Goal: Information Seeking & Learning: Check status

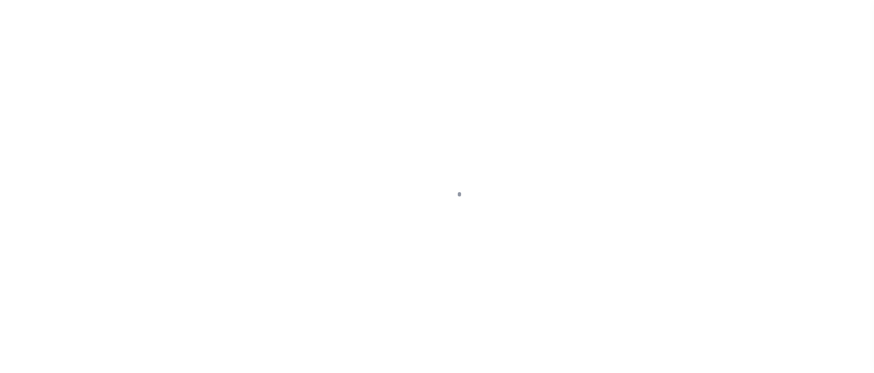
scroll to position [82, 0]
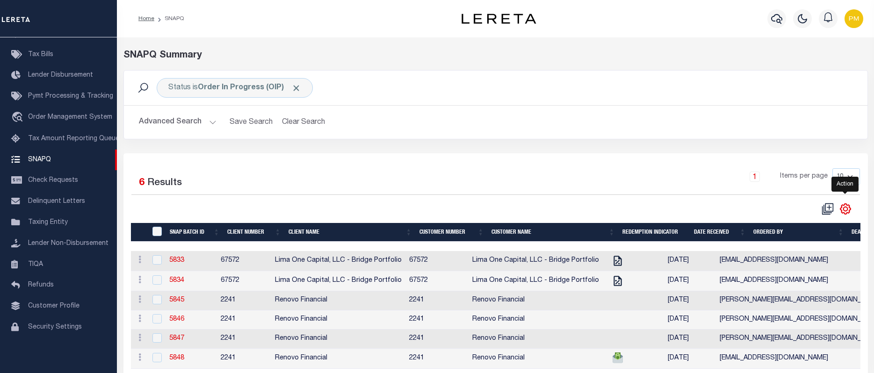
click at [845, 209] on icon "" at bounding box center [845, 209] width 12 height 12
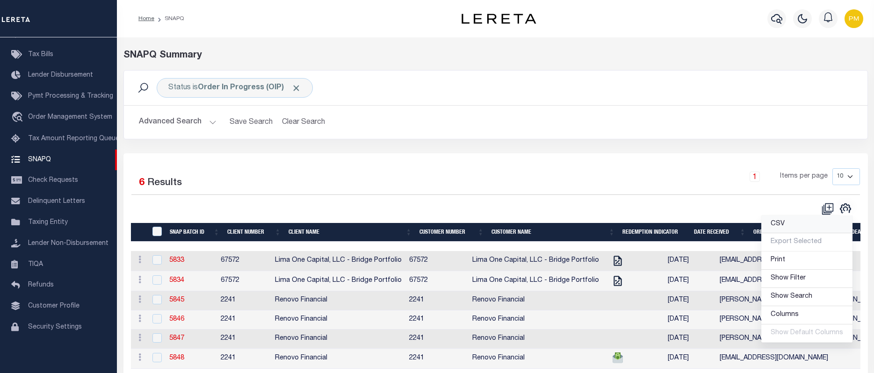
click at [777, 224] on span "CSV" at bounding box center [777, 224] width 14 height 7
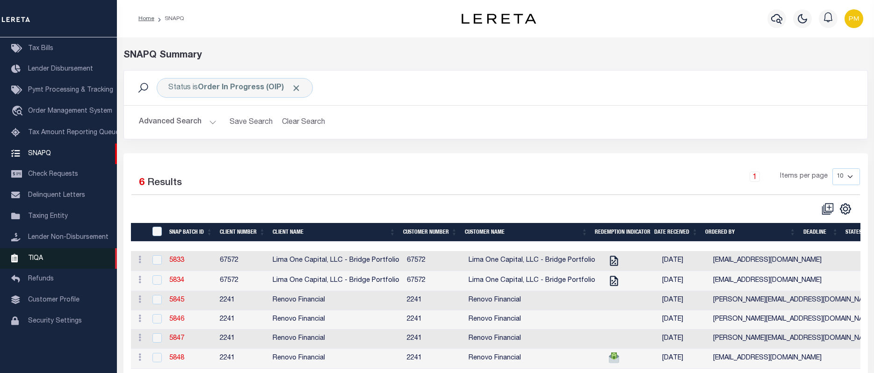
click at [36, 261] on span "TIQA" at bounding box center [35, 258] width 15 height 7
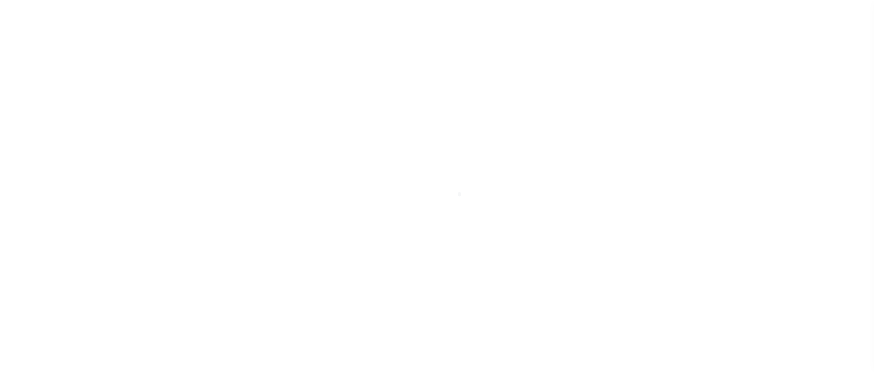
scroll to position [82, 0]
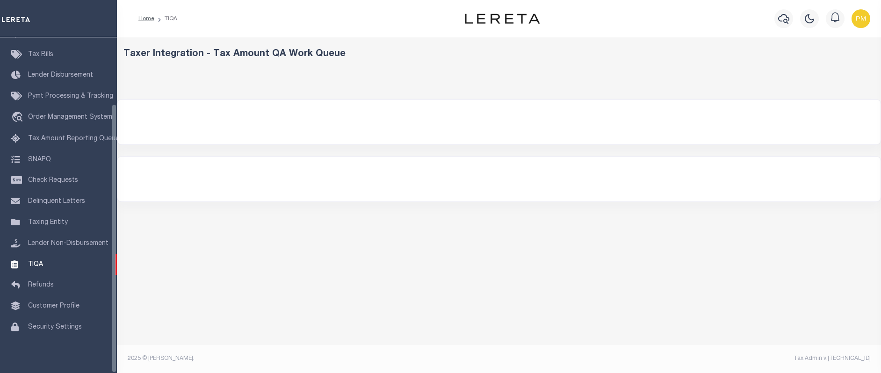
select select "200"
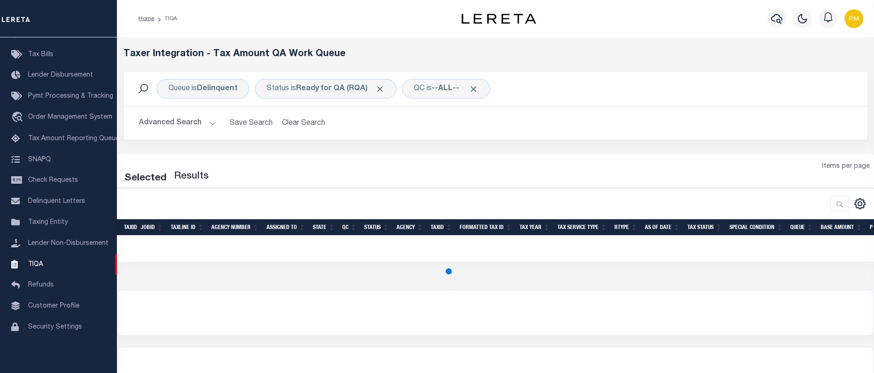
select select "200"
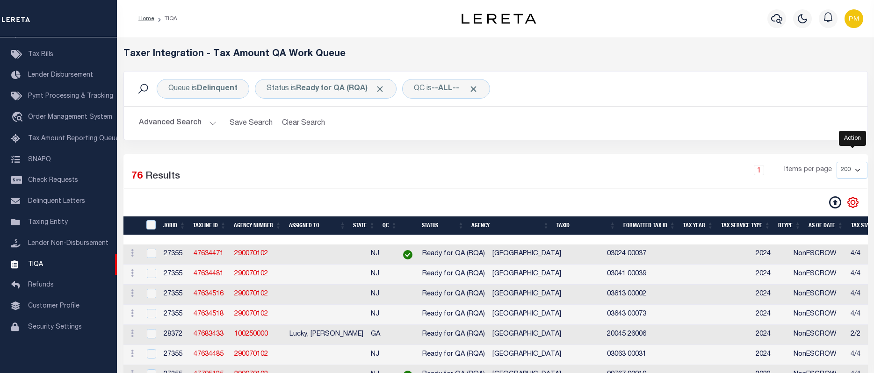
click at [851, 204] on icon "" at bounding box center [852, 202] width 4 height 4
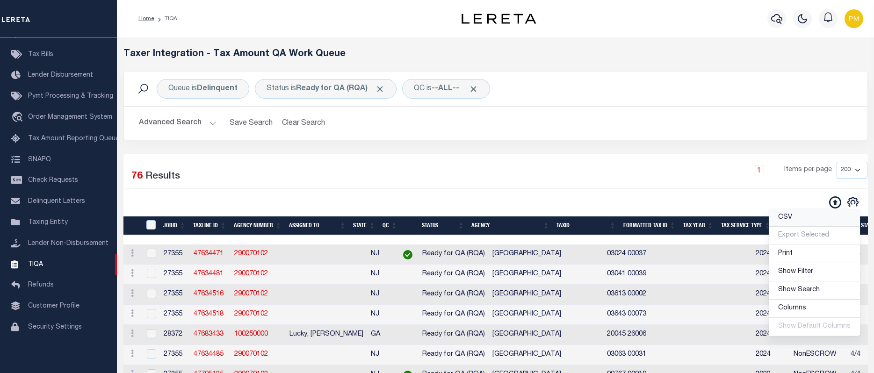
click at [786, 221] on span "CSV" at bounding box center [785, 217] width 14 height 7
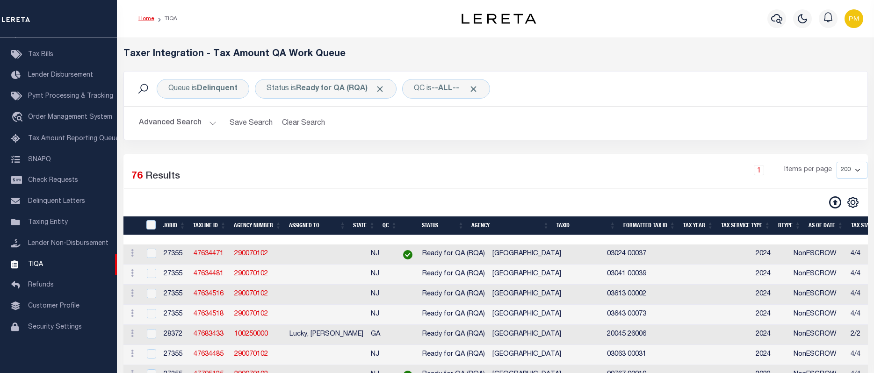
click at [144, 17] on link "Home" at bounding box center [146, 19] width 16 height 6
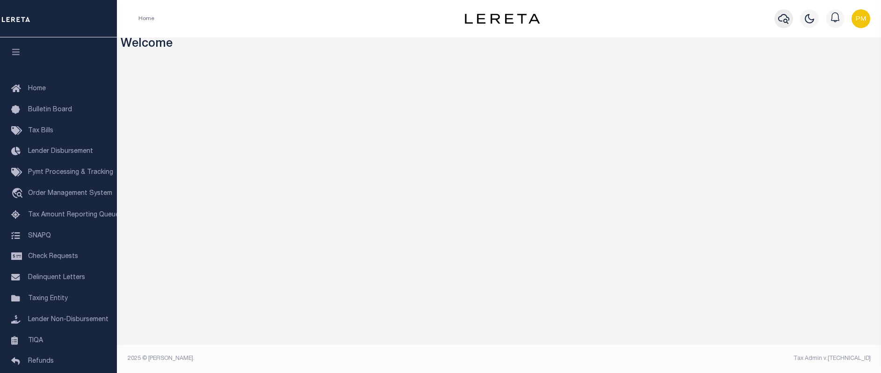
click at [782, 20] on icon "button" at bounding box center [783, 18] width 11 height 11
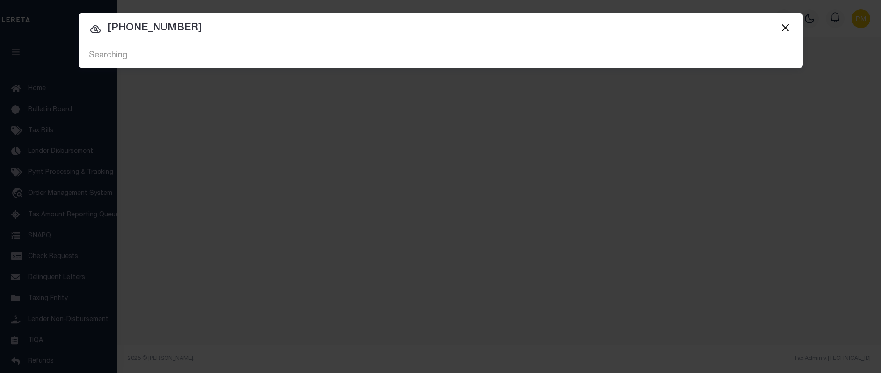
type input "0072-0000-0083"
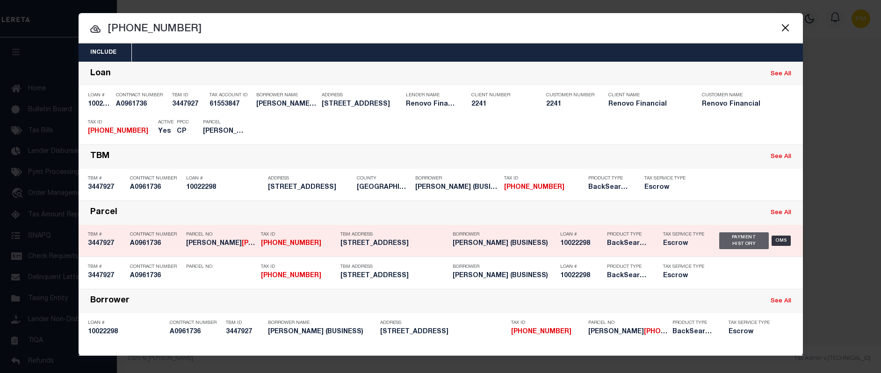
click at [734, 239] on div "Payment History" at bounding box center [744, 240] width 50 height 17
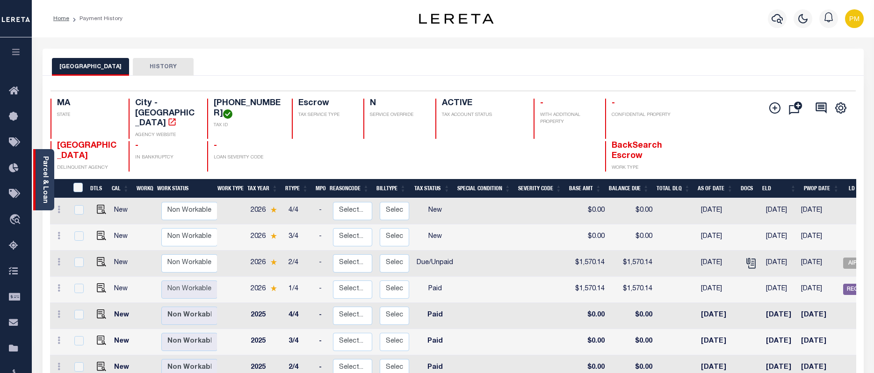
click at [50, 152] on div "Parcel & Loan" at bounding box center [43, 179] width 21 height 61
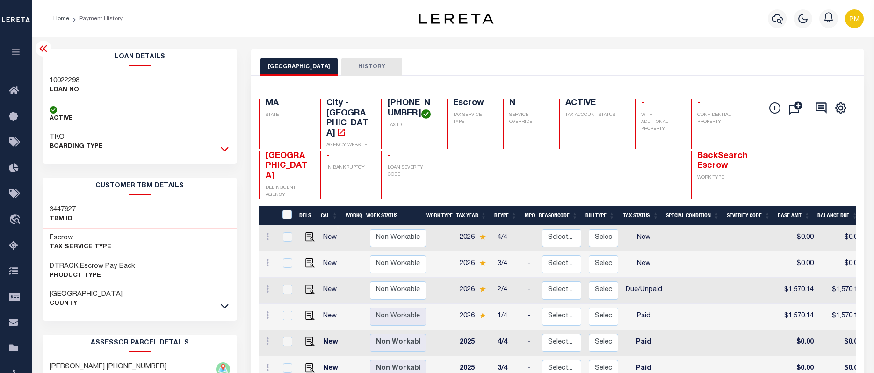
click at [225, 149] on icon at bounding box center [225, 149] width 8 height 10
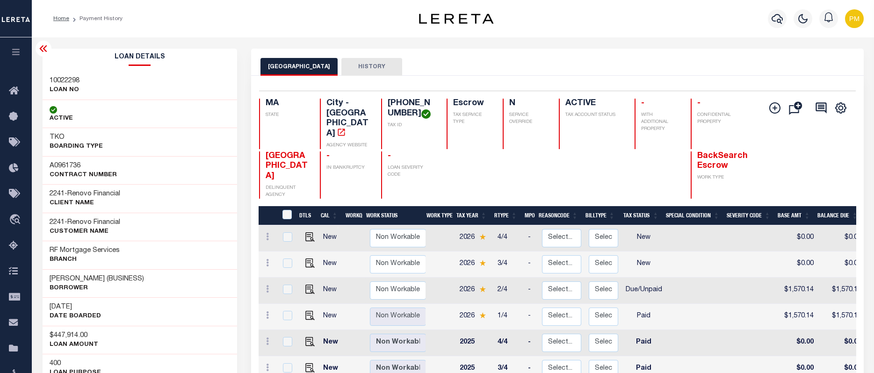
click at [361, 65] on button "HISTORY" at bounding box center [371, 67] width 61 height 18
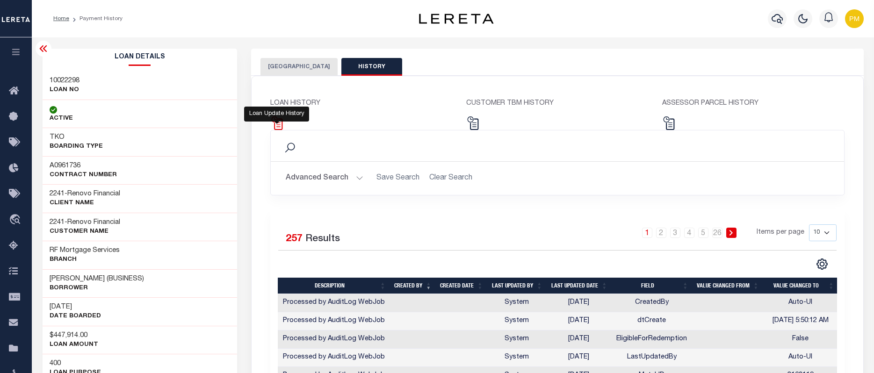
click at [280, 124] on img at bounding box center [277, 123] width 14 height 14
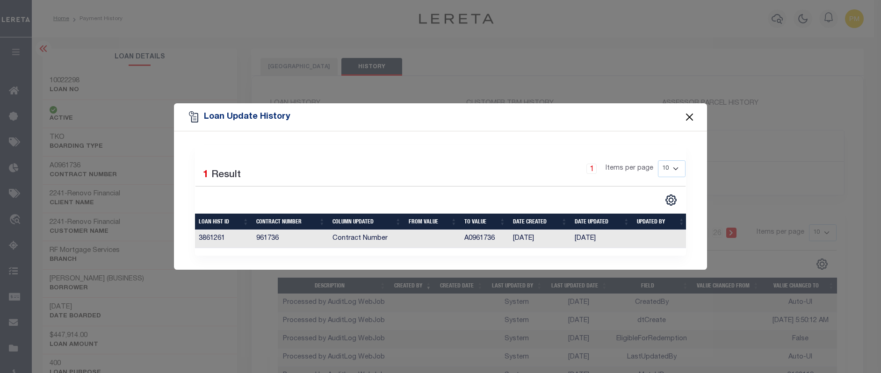
click at [691, 115] on button "Close" at bounding box center [689, 117] width 12 height 12
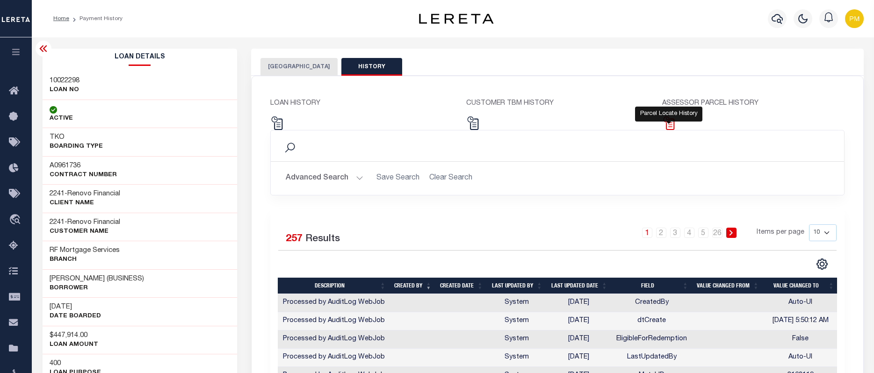
click at [669, 123] on img at bounding box center [669, 123] width 14 height 14
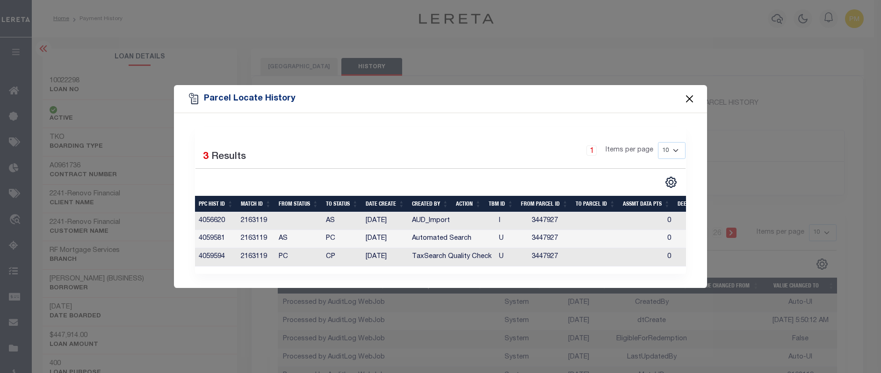
click at [690, 99] on button "Close" at bounding box center [689, 99] width 12 height 12
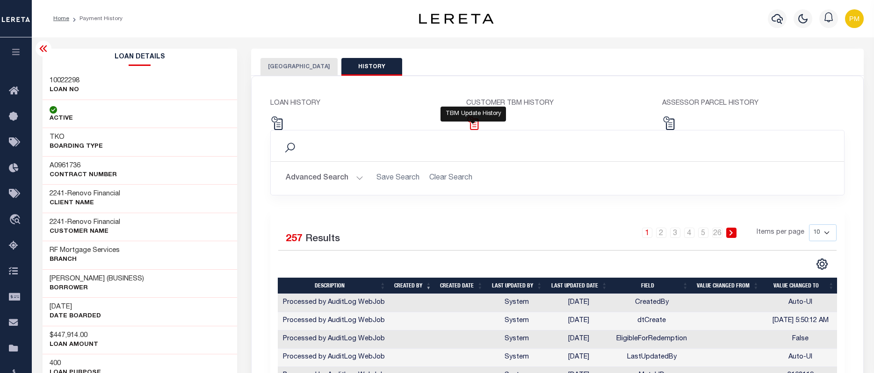
click at [471, 124] on img at bounding box center [473, 123] width 14 height 14
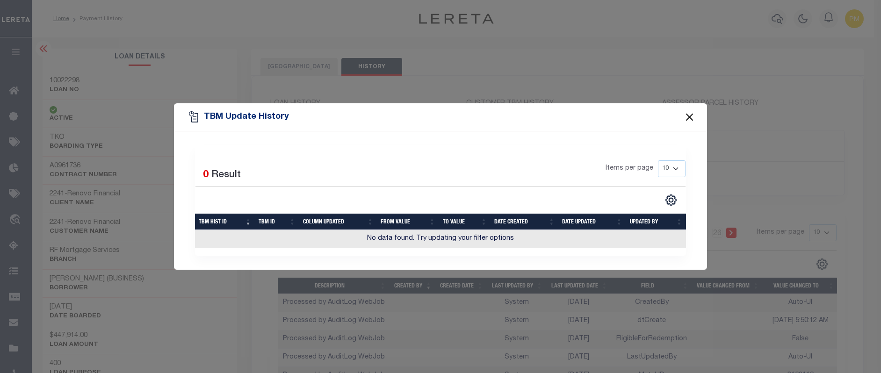
click at [688, 115] on button "Close" at bounding box center [689, 117] width 12 height 12
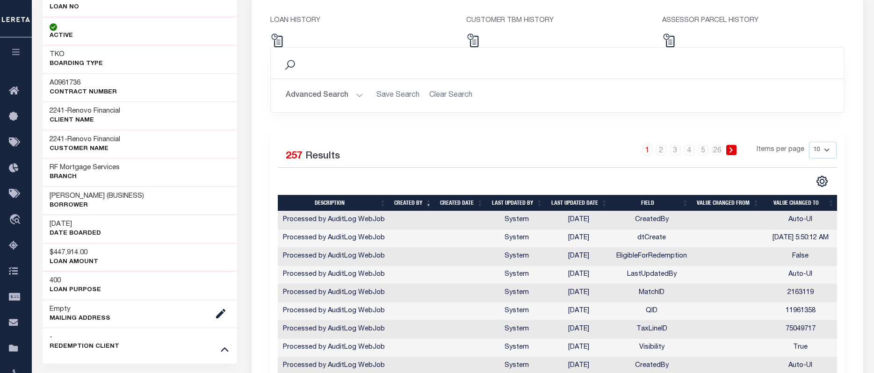
scroll to position [93, 0]
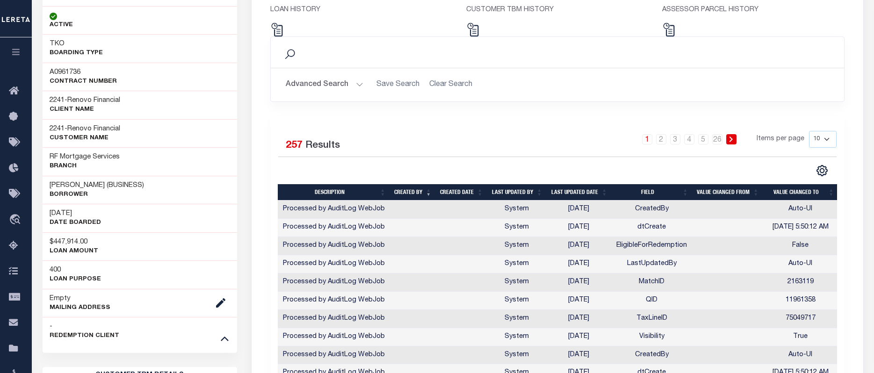
click at [826, 140] on select "10 25 50 100" at bounding box center [823, 139] width 28 height 17
select select "100"
click at [809, 131] on select "10 25 50 100" at bounding box center [823, 139] width 28 height 17
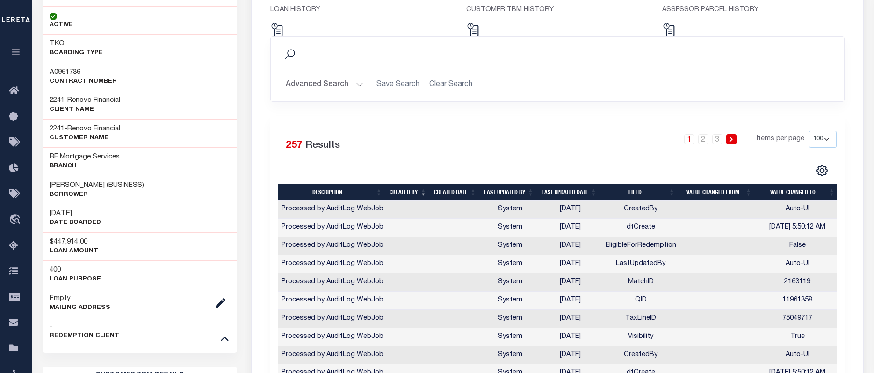
click at [566, 195] on th "Last updated date" at bounding box center [568, 192] width 63 height 16
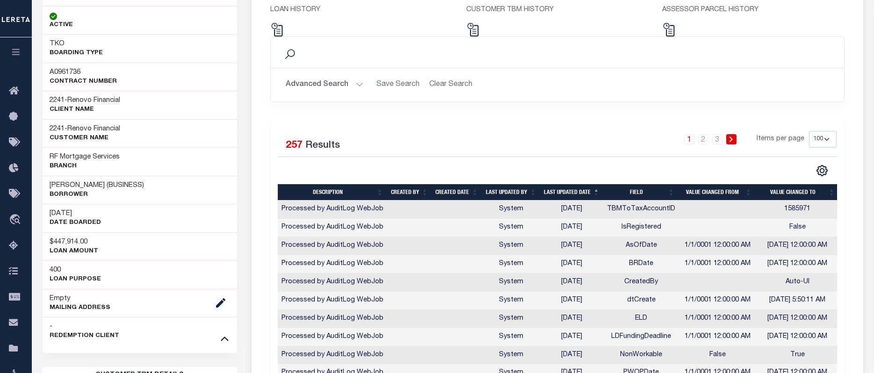
click at [565, 194] on th "Last updated date" at bounding box center [571, 192] width 64 height 16
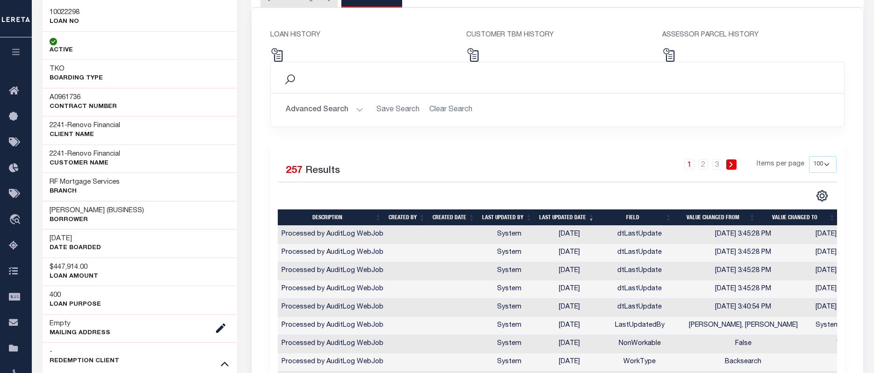
scroll to position [47, 0]
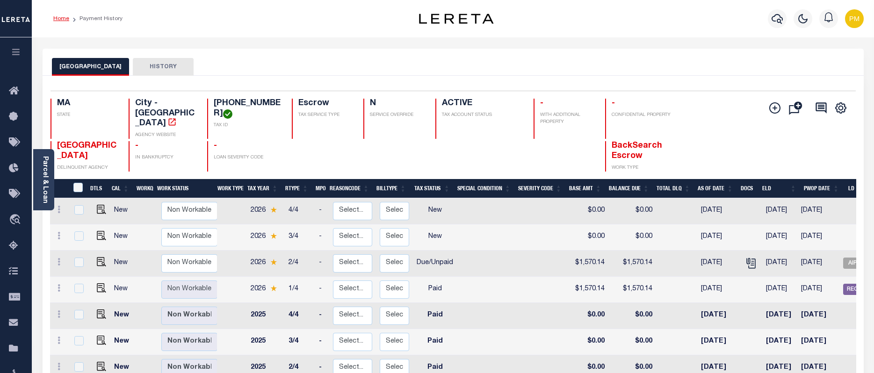
click at [58, 17] on link "Home" at bounding box center [61, 19] width 16 height 6
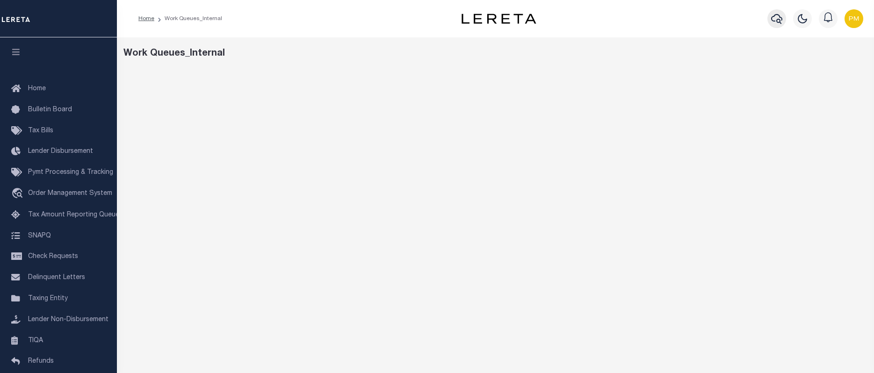
click at [775, 18] on icon "button" at bounding box center [776, 18] width 11 height 11
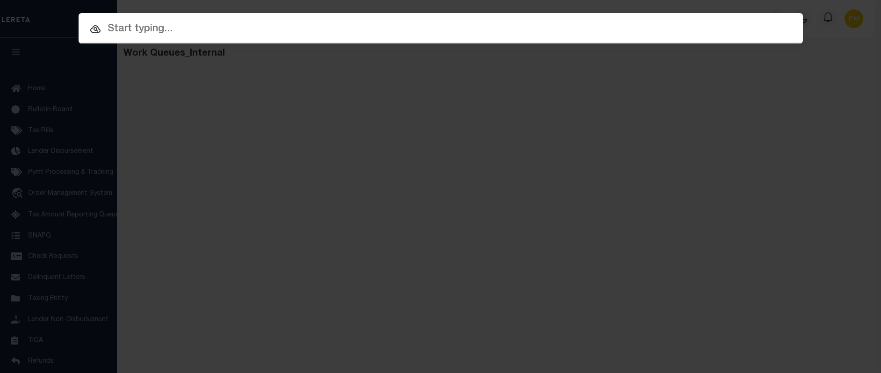
paste input "00915142"
type input "00915142"
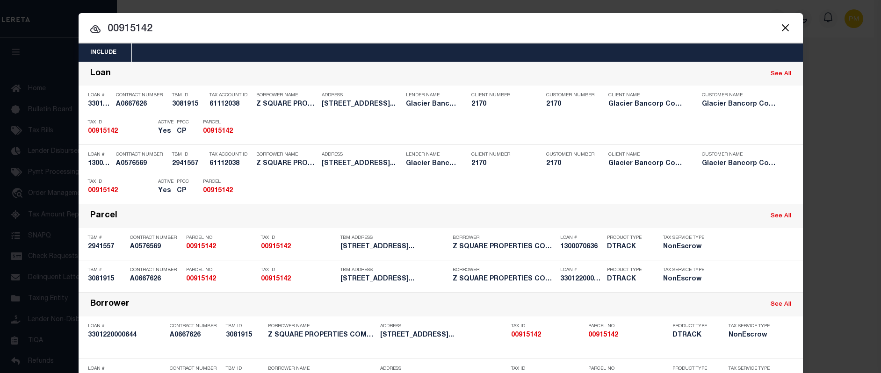
click at [733, 189] on div "Payment History" at bounding box center [739, 188] width 57 height 10
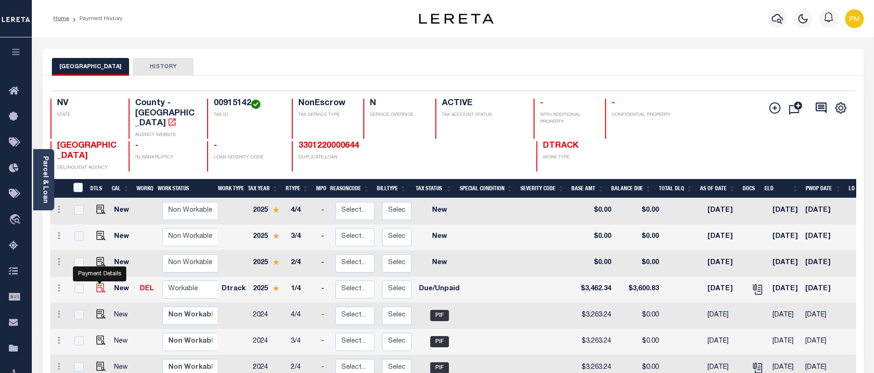
click at [98, 283] on img "" at bounding box center [100, 287] width 9 height 9
checkbox input "true"
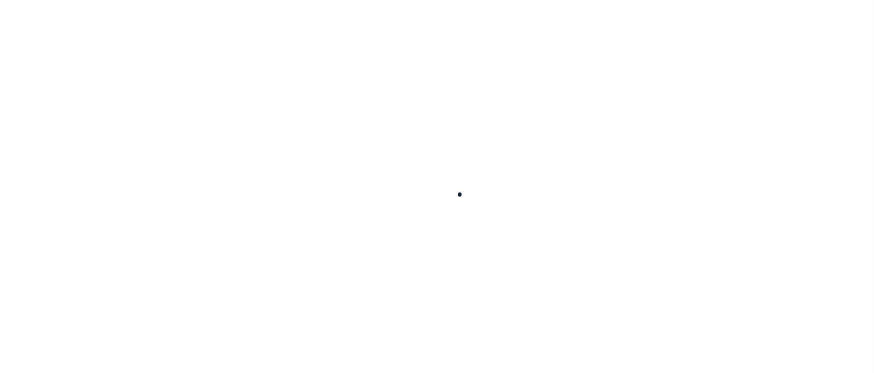
checkbox input "false"
type input "[DATE]"
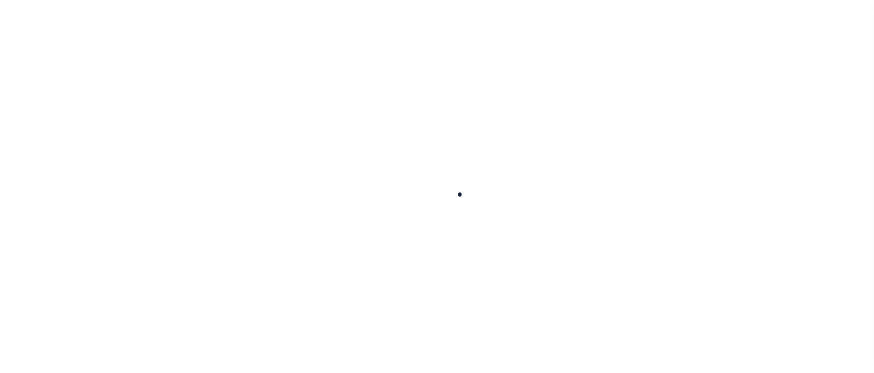
type input "[DATE]"
select select "DUE"
type input "$3,462.34"
type input "$138.49"
type input "$3,600.83"
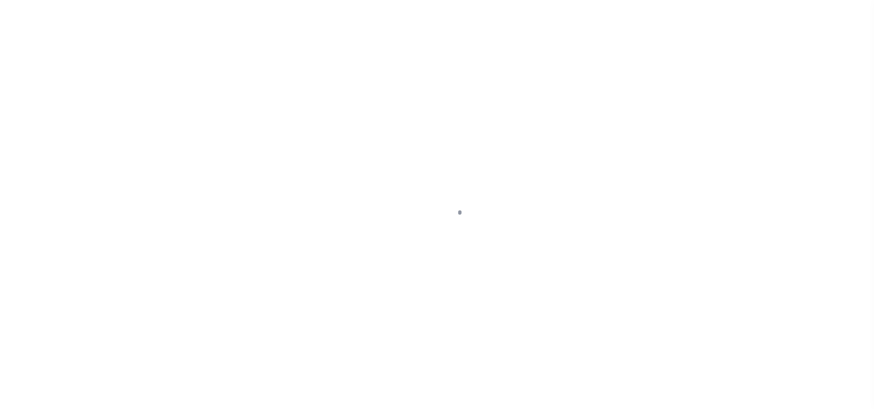
select select "DUE"
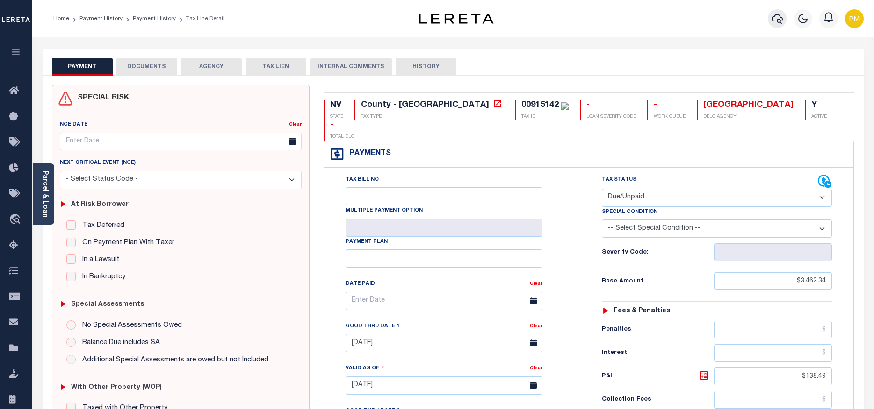
click at [777, 20] on icon "button" at bounding box center [776, 19] width 11 height 10
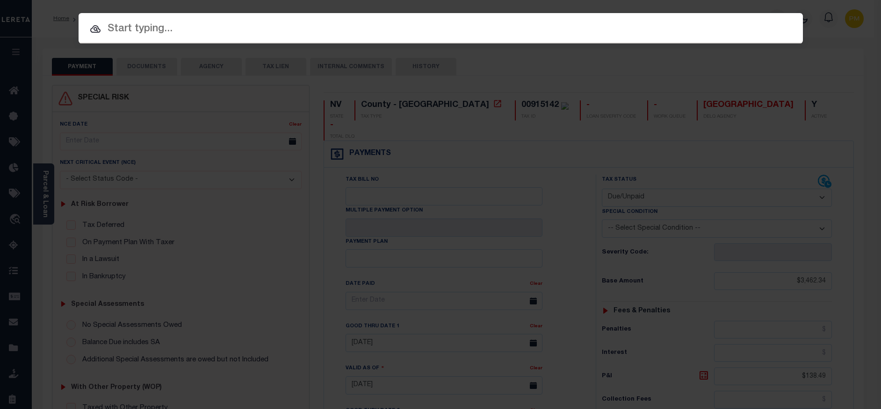
paste input "55-01-26-236-007.000-005"
type input "55-01-26-236-007.000-005"
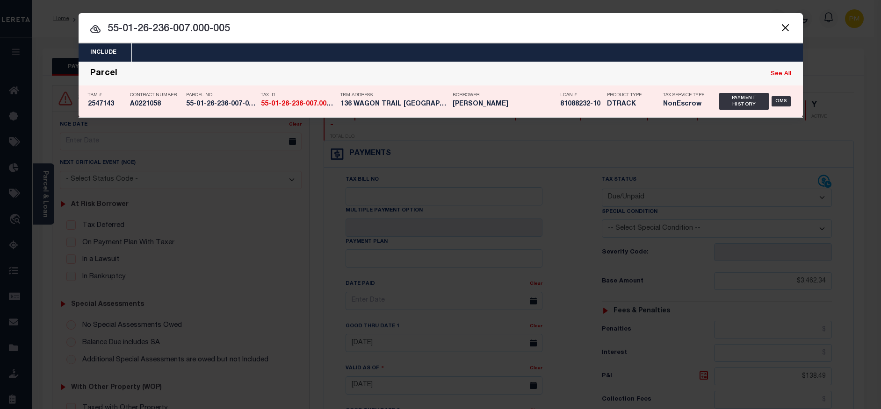
click at [297, 105] on strong "55-01-26-236-007.000-005" at bounding box center [302, 104] width 83 height 7
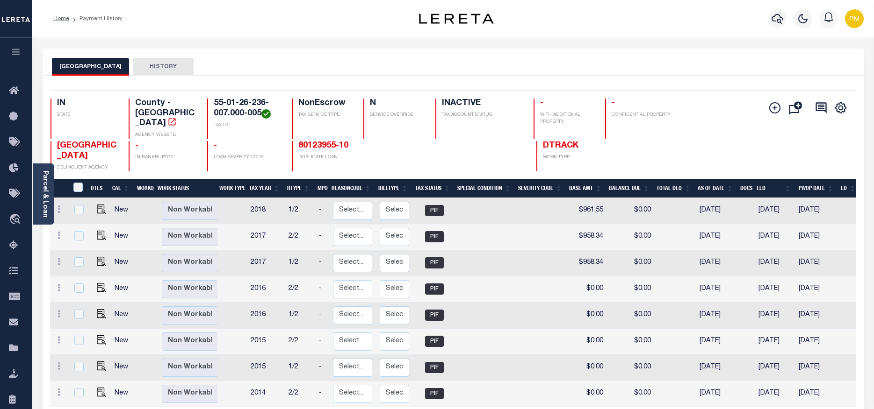
click at [259, 180] on th "Tax Year" at bounding box center [264, 188] width 38 height 19
click at [780, 21] on icon "button" at bounding box center [776, 19] width 11 height 10
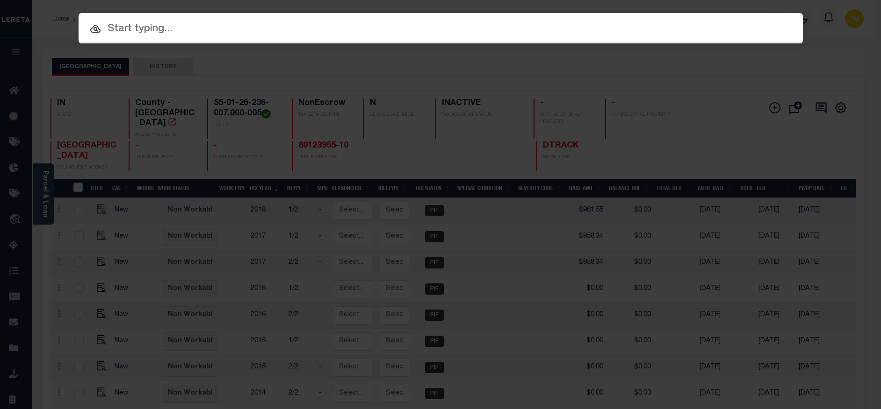
paste input "55-01-26-236-007.000-005"
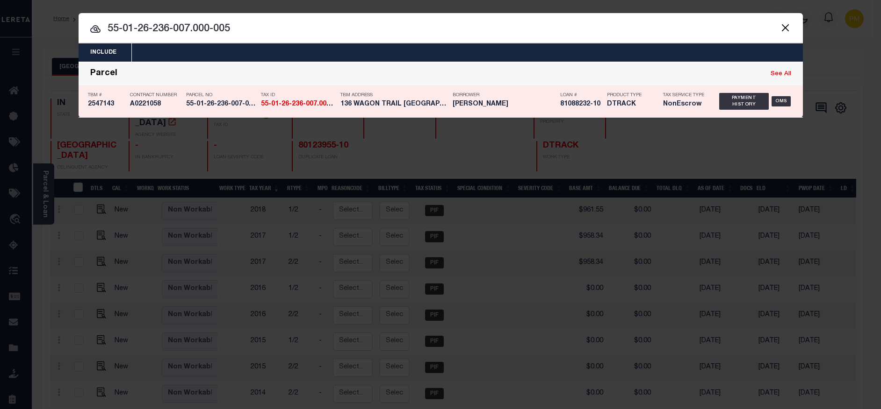
click at [780, 76] on link "See All" at bounding box center [780, 74] width 21 height 6
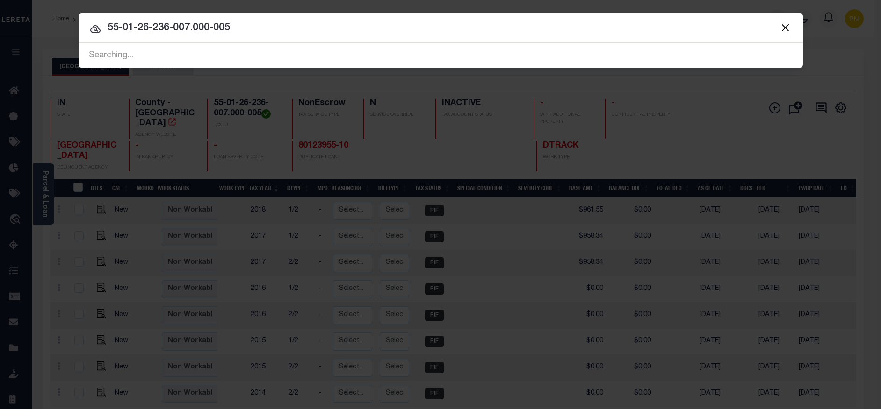
drag, startPoint x: 107, startPoint y: 28, endPoint x: 240, endPoint y: 32, distance: 132.8
click at [240, 32] on input "55-01-26-236-007.000-005" at bounding box center [441, 28] width 724 height 16
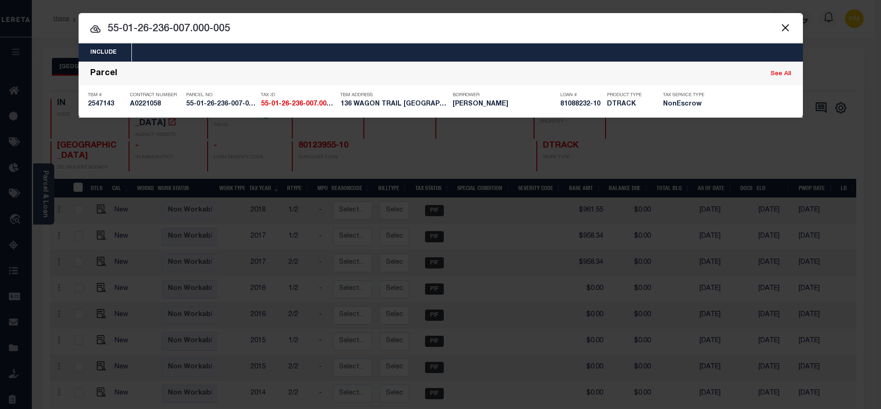
paste input "80123955-10"
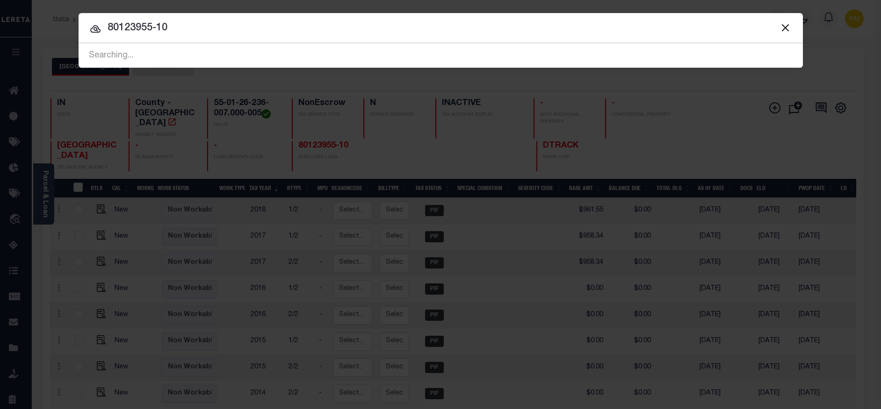
type input "80123955-10"
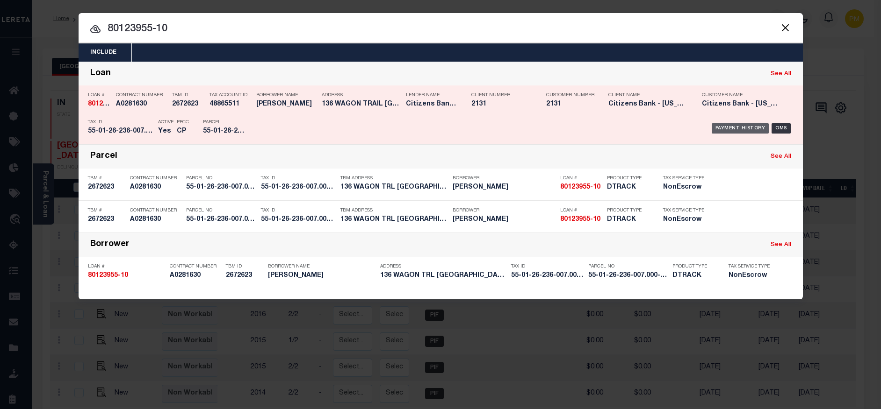
click at [744, 127] on div "Payment History" at bounding box center [739, 128] width 57 height 10
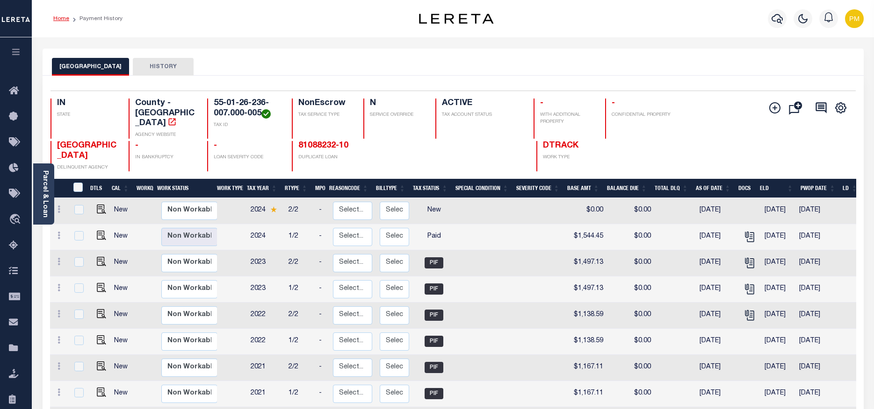
click at [64, 20] on link "Home" at bounding box center [61, 19] width 16 height 6
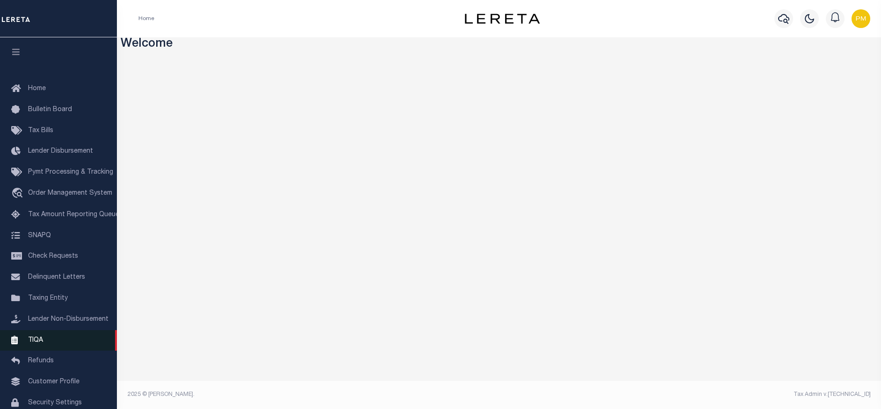
click at [36, 344] on span "TIQA" at bounding box center [35, 340] width 15 height 7
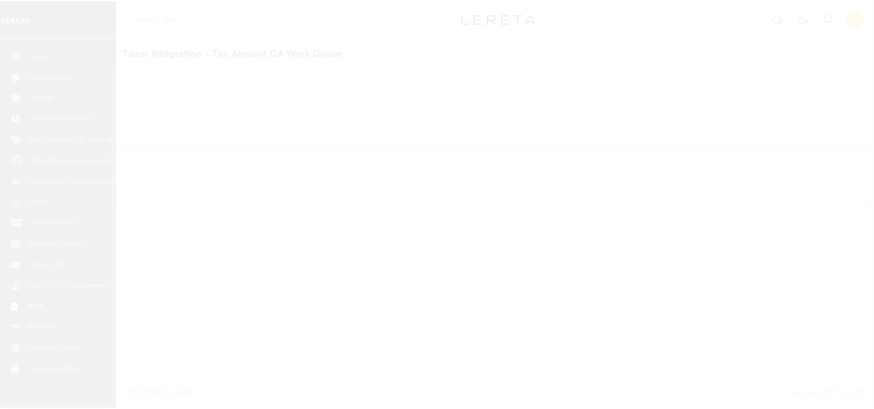
scroll to position [46, 0]
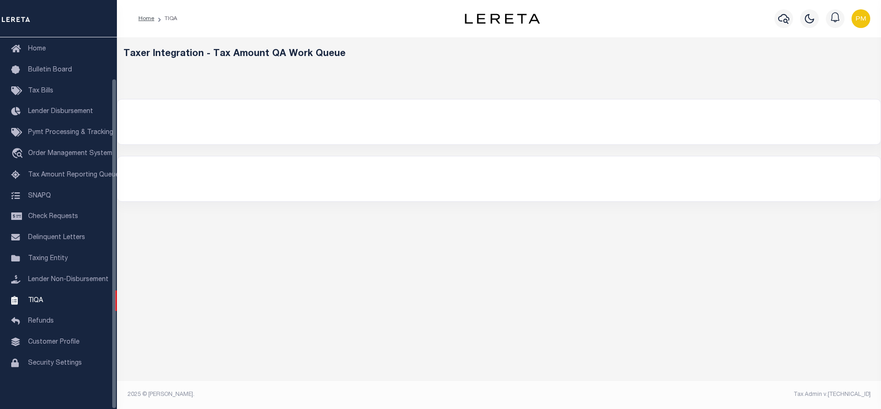
select select "200"
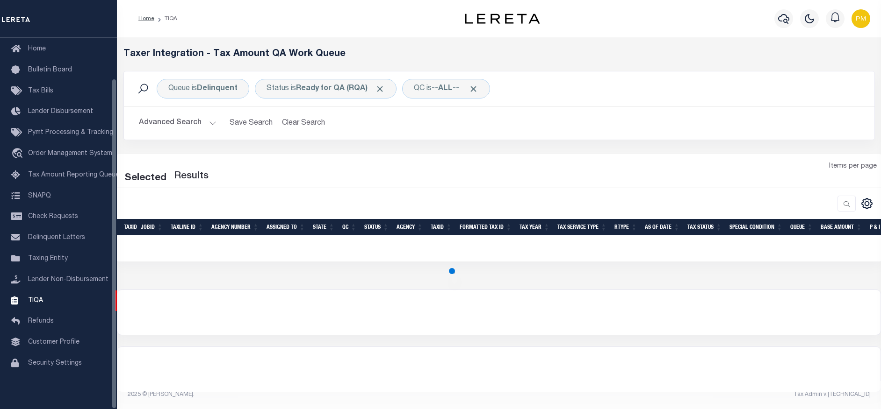
select select "200"
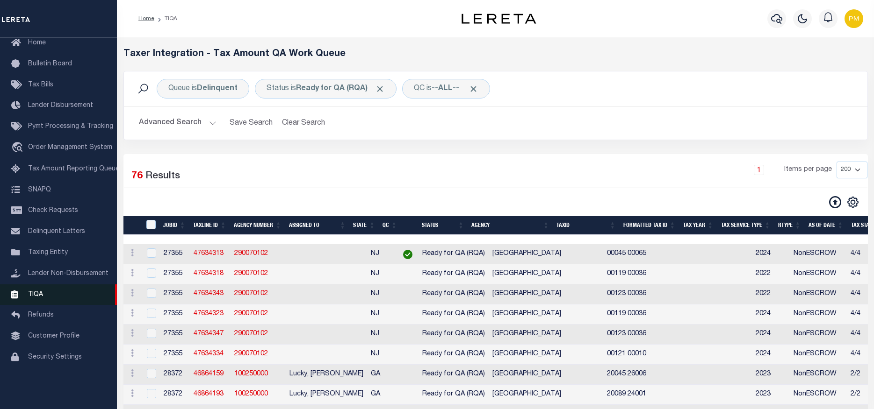
click at [38, 298] on span "TIQA" at bounding box center [35, 294] width 15 height 7
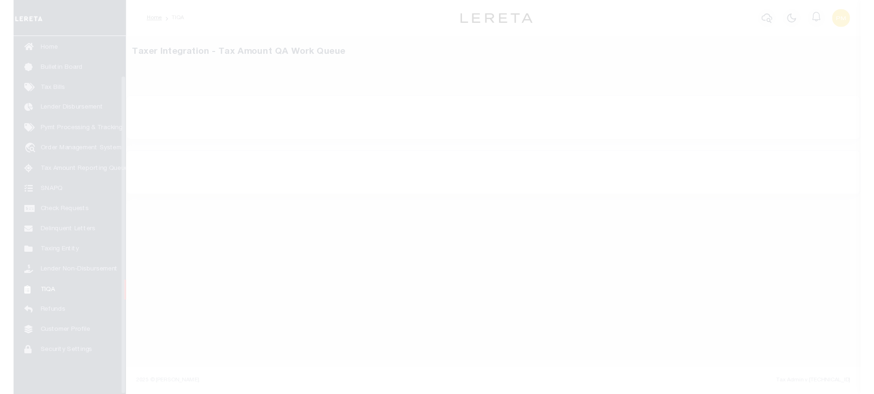
scroll to position [46, 0]
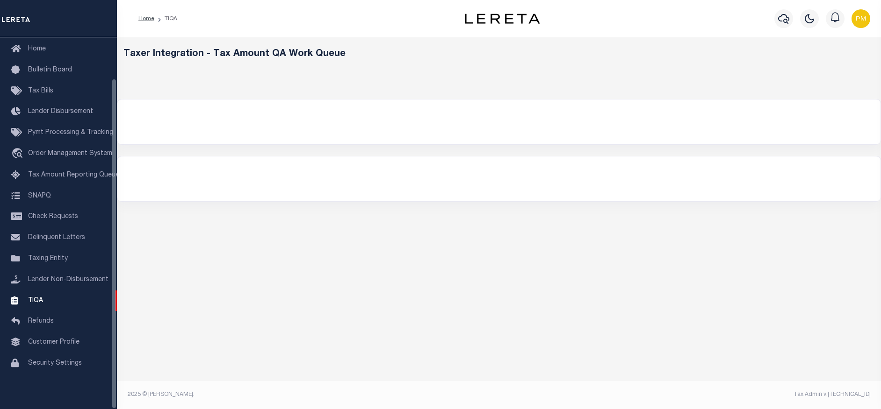
select select "200"
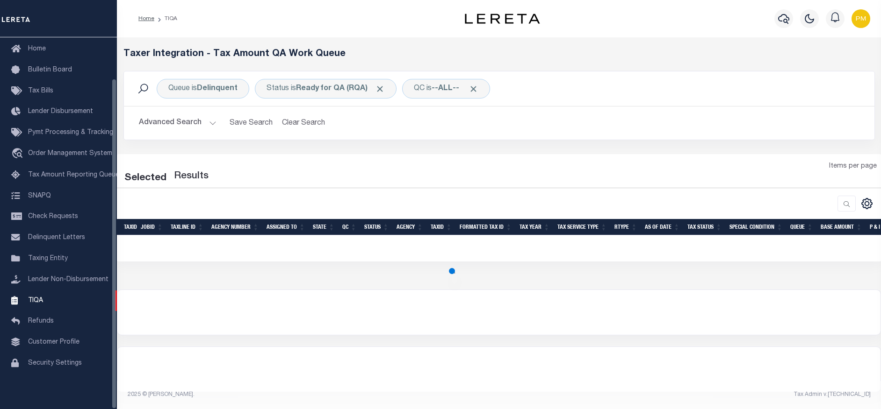
select select "200"
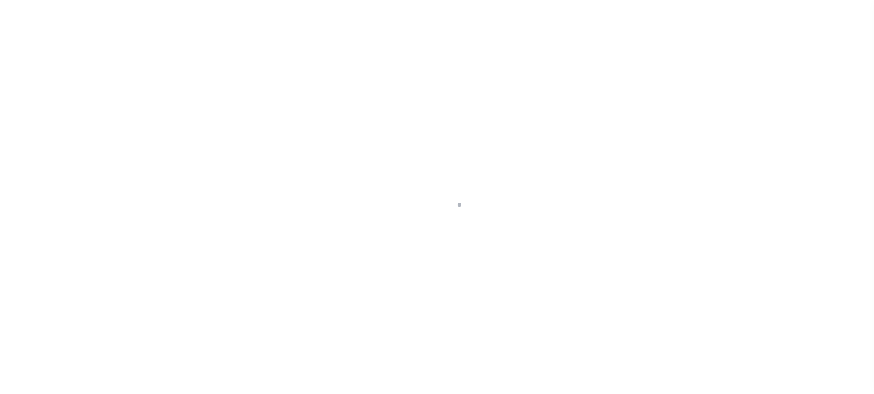
scroll to position [62, 0]
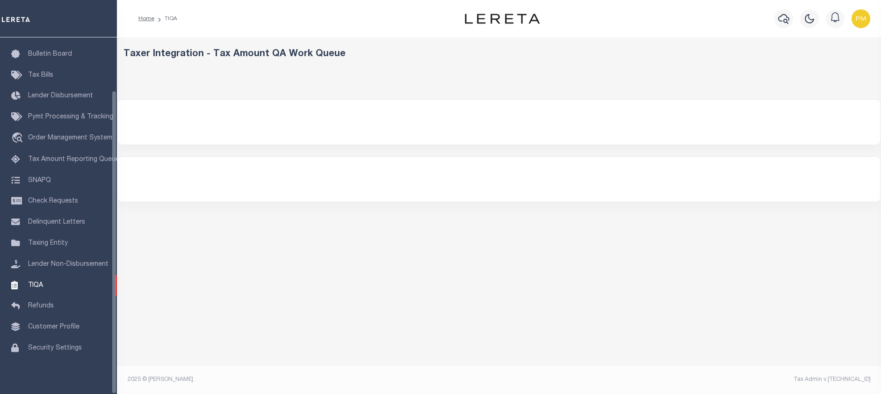
select select "200"
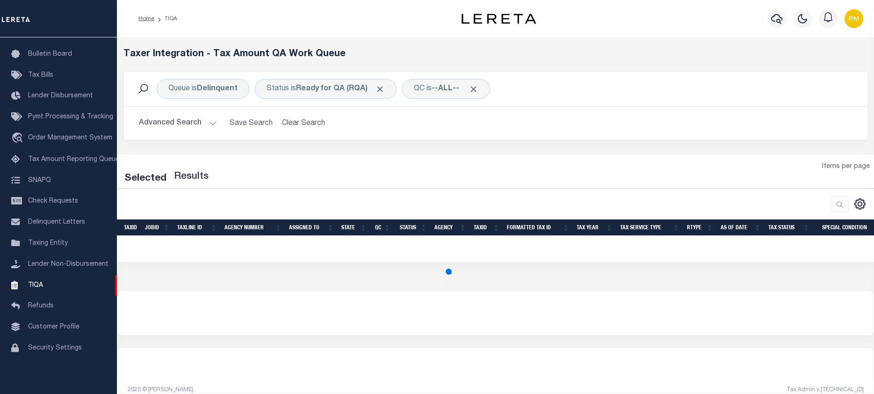
select select "200"
